Goal: Find specific page/section: Find specific page/section

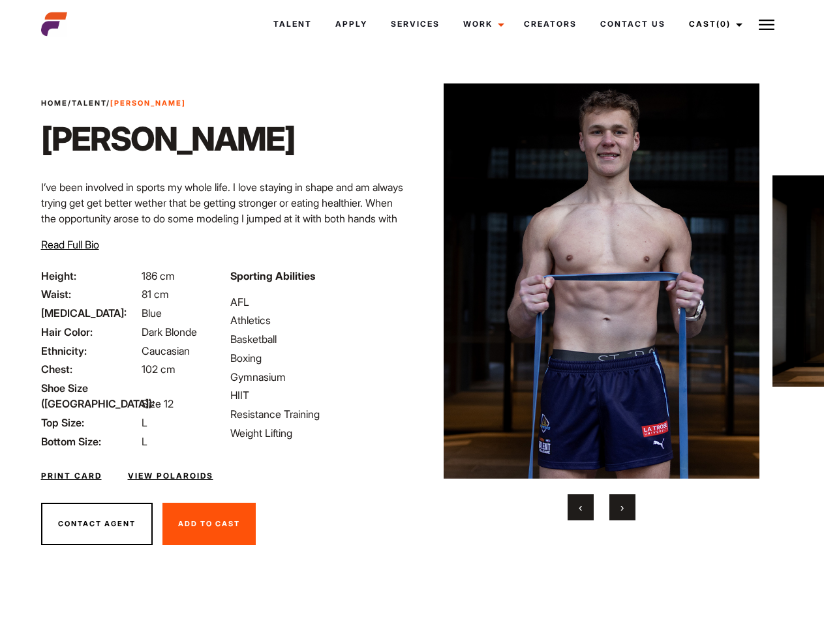
click at [712, 24] on link "Cast (0)" at bounding box center [713, 24] width 73 height 35
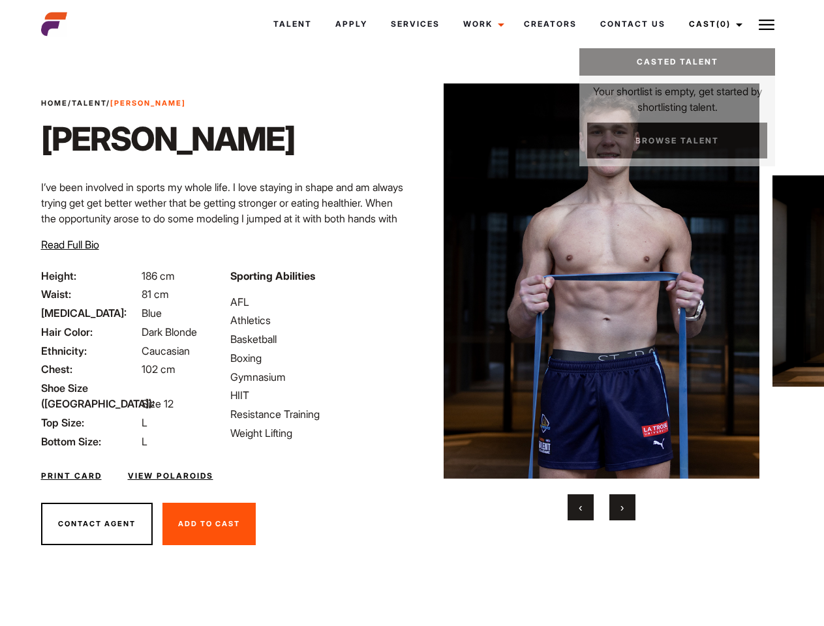
click at [766, 24] on img at bounding box center [767, 25] width 16 height 16
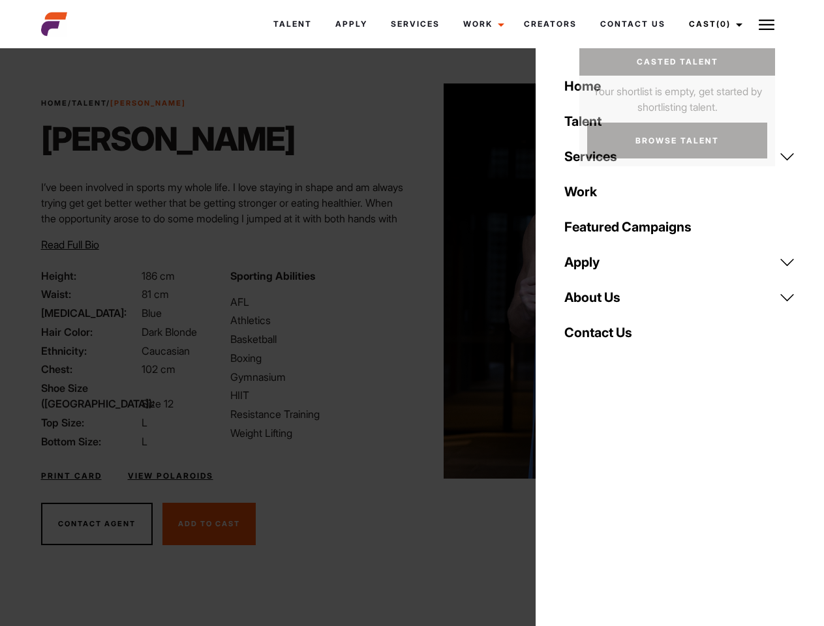
click at [601, 302] on img at bounding box center [602, 280] width 316 height 395
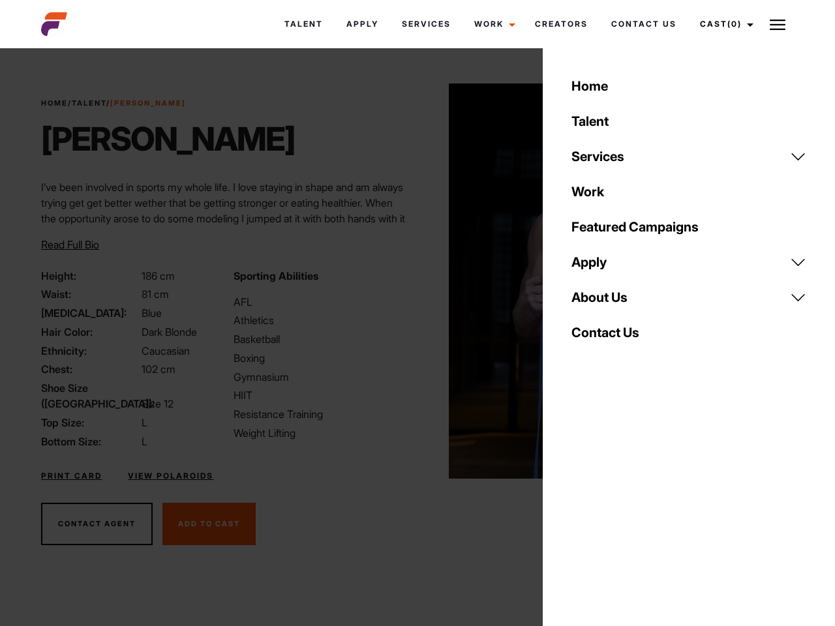
click at [412, 281] on div "Sporting Abilities AFL Athletics Basketball Boxing Gymnasium HIIT Resistance Tr…" at bounding box center [322, 358] width 192 height 181
click at [581, 507] on div "Home Talent Services Talent Casting Photography Videography Creative Hair and M…" at bounding box center [689, 313] width 292 height 626
click at [622, 507] on div "Home Talent Services Talent Casting Photography Videography Creative Hair and M…" at bounding box center [689, 313] width 292 height 626
